Goal: Information Seeking & Learning: Learn about a topic

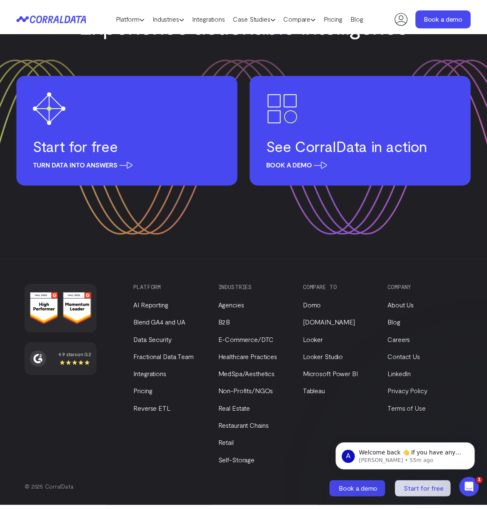
scroll to position [1418, 0]
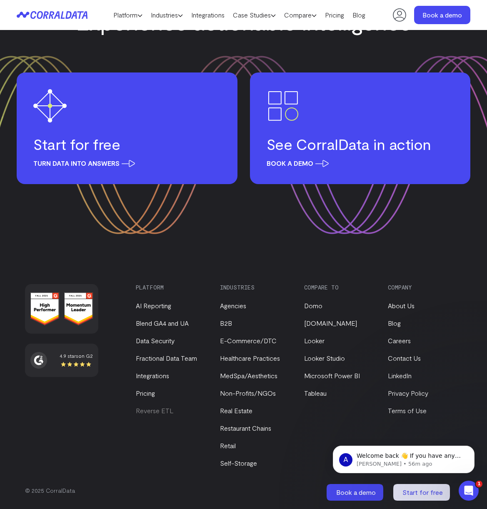
click at [151, 410] on link "Reverse ETL" at bounding box center [155, 411] width 38 height 8
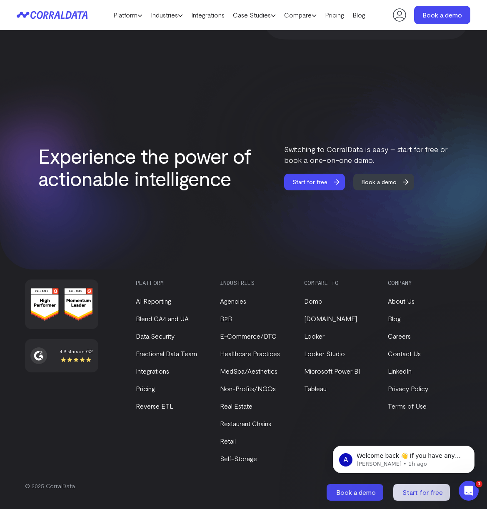
scroll to position [941, 0]
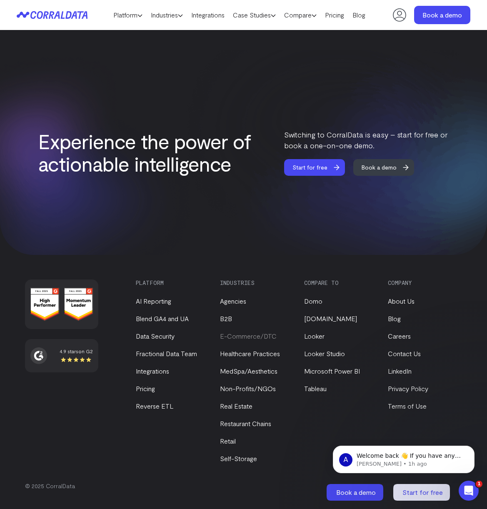
click at [243, 340] on link "E-Commerce/DTC" at bounding box center [248, 336] width 57 height 8
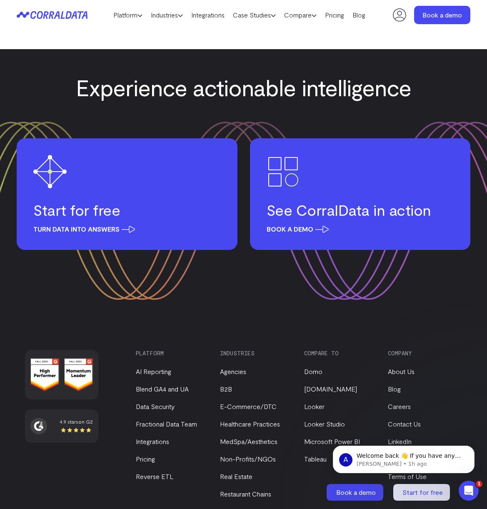
scroll to position [2734, 0]
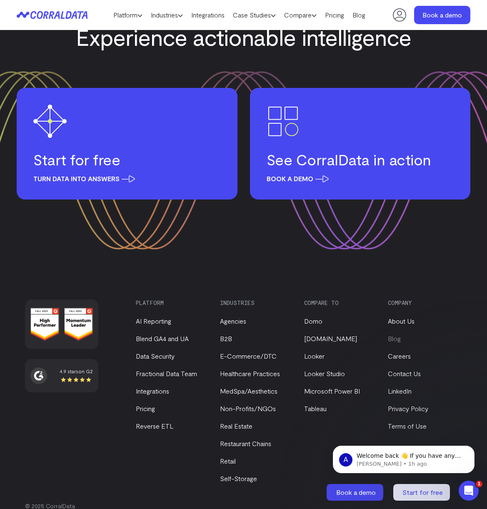
click at [397, 335] on link "Blog" at bounding box center [394, 339] width 13 height 8
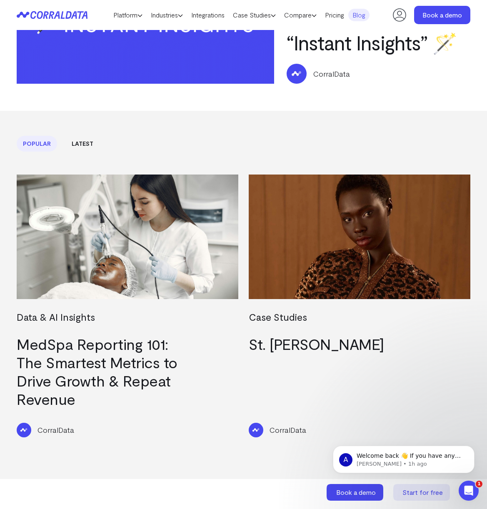
scroll to position [141, 0]
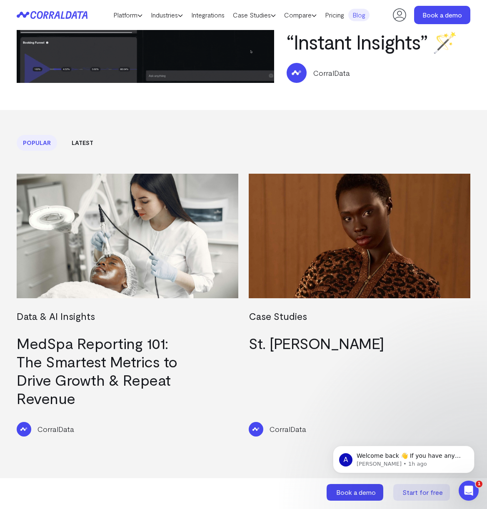
click at [86, 350] on link "MedSpa Reporting 101: The Smartest Metrics to Drive Growth & Repeat Revenue" at bounding box center [97, 370] width 161 height 73
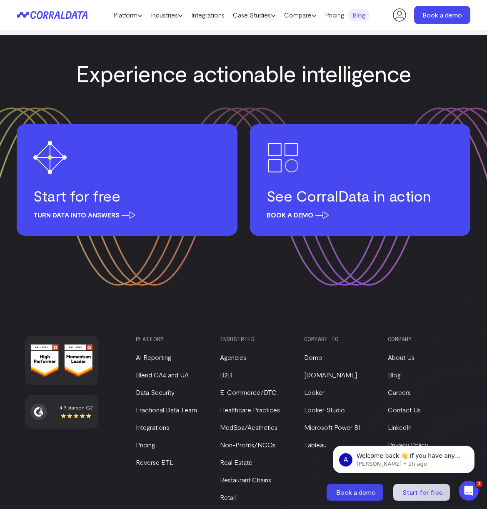
scroll to position [3777, 0]
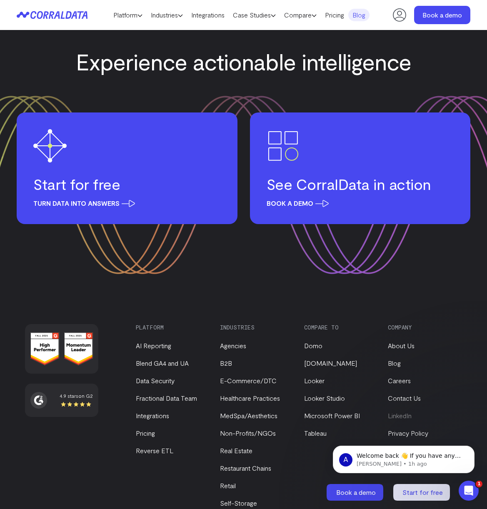
click at [406, 412] on link "LinkedIn" at bounding box center [400, 416] width 24 height 8
